Goal: Transaction & Acquisition: Purchase product/service

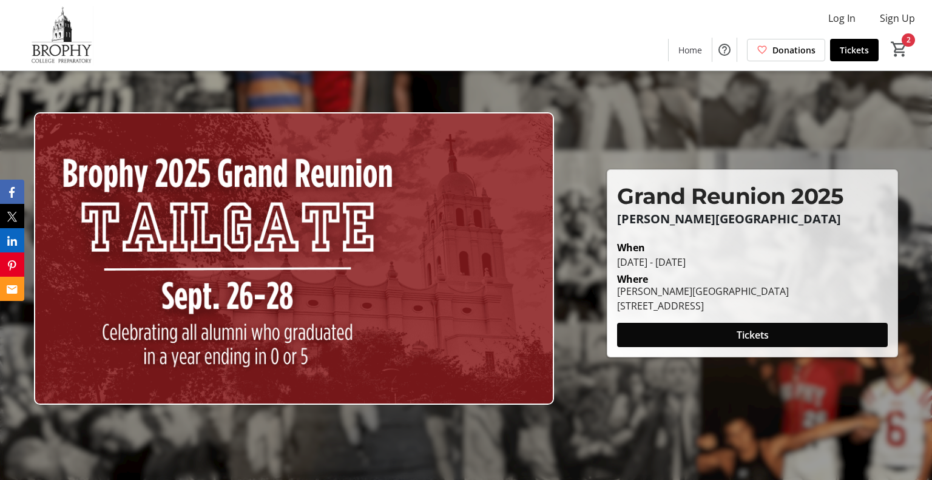
click at [741, 338] on span "Tickets" at bounding box center [752, 335] width 32 height 15
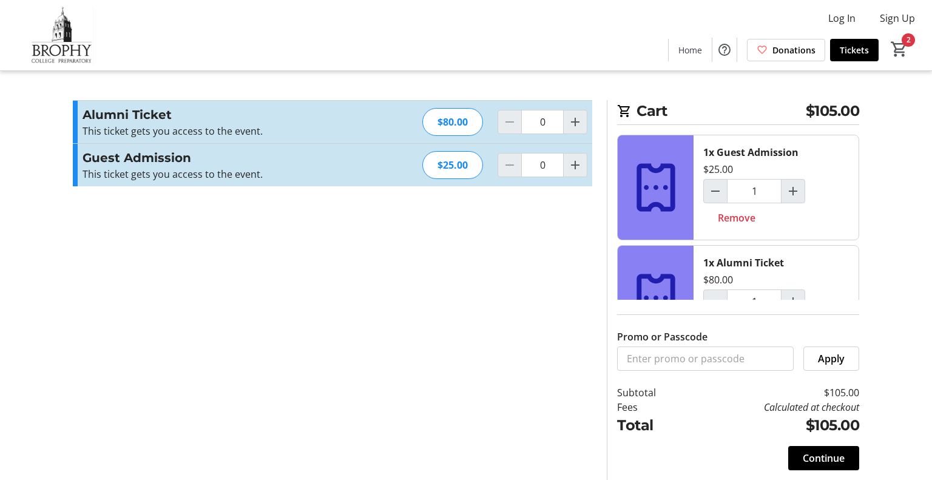
type input "1"
